Goal: Task Accomplishment & Management: Complete application form

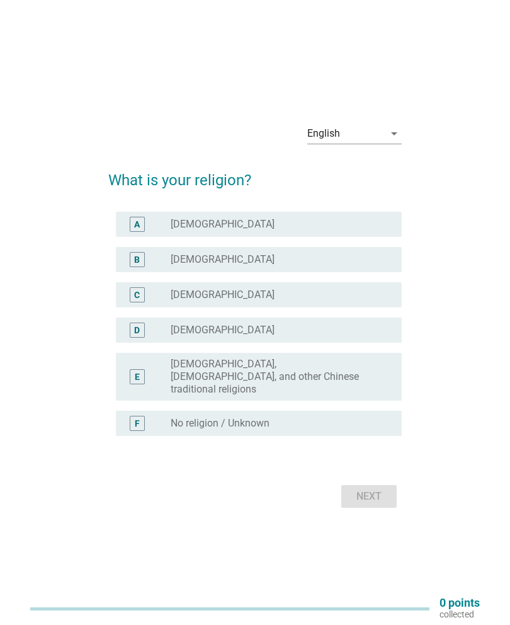
click at [365, 218] on div "A radio_button_unchecked [DEMOGRAPHIC_DATA]" at bounding box center [258, 224] width 285 height 25
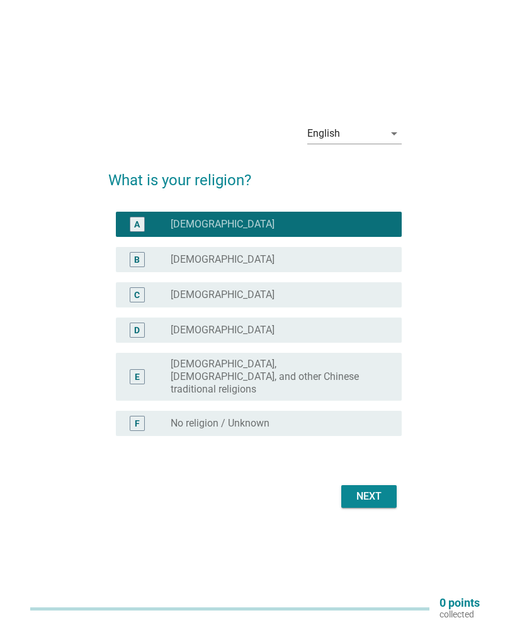
click at [391, 500] on button "Next" at bounding box center [369, 496] width 55 height 23
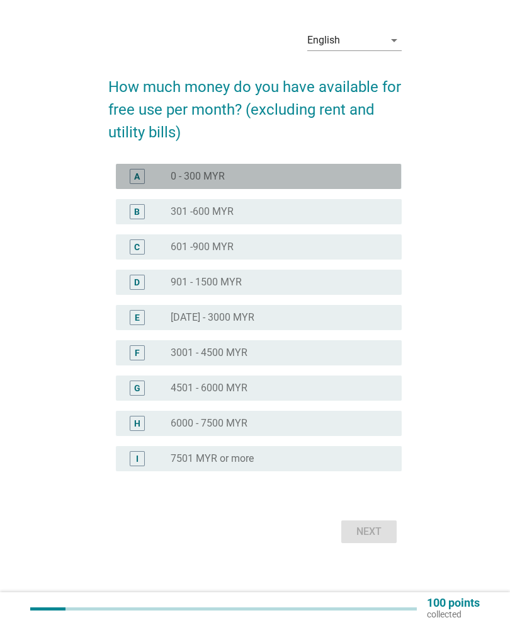
scroll to position [32, 0]
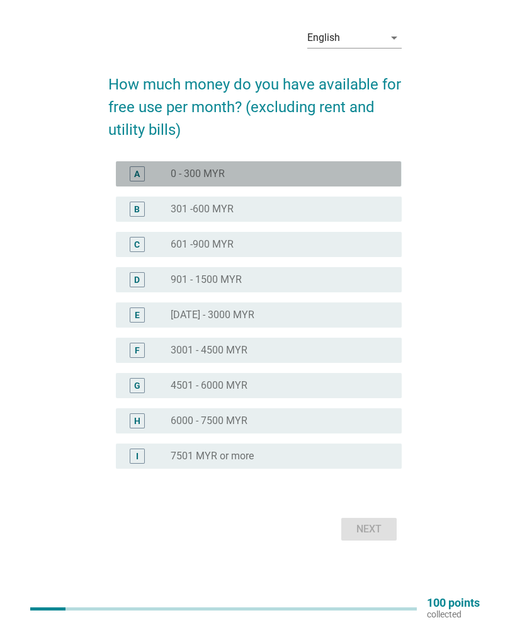
click at [328, 171] on div "radio_button_unchecked 0 - 300 MYR" at bounding box center [276, 174] width 211 height 13
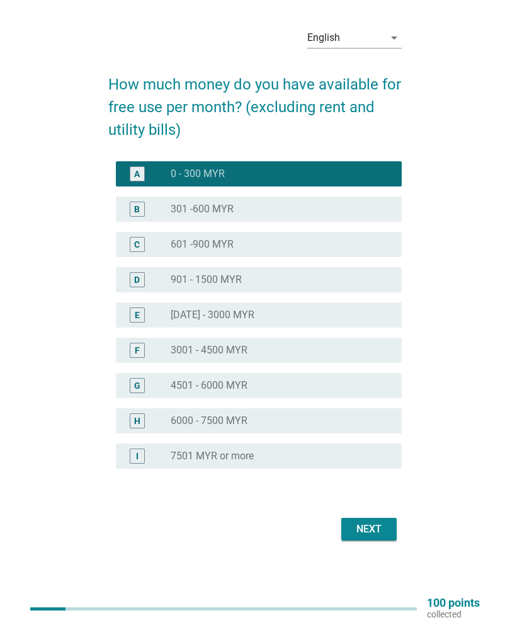
click at [384, 532] on div "Next" at bounding box center [369, 529] width 35 height 15
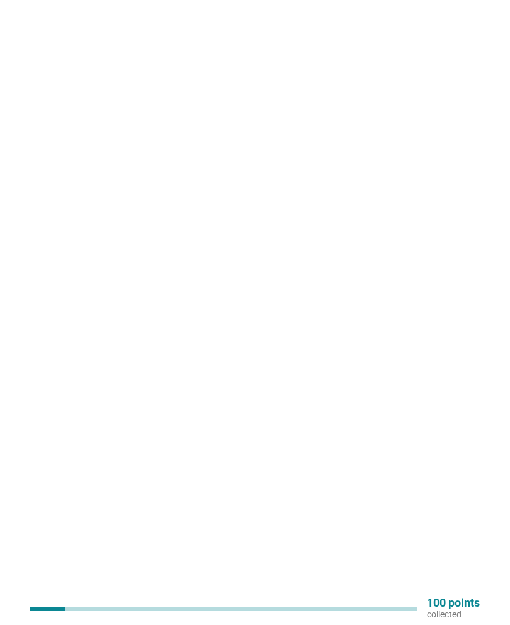
scroll to position [0, 0]
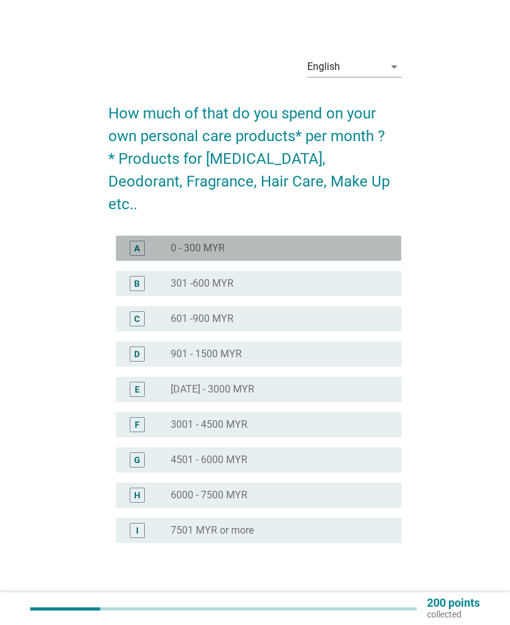
click at [149, 241] on div "A" at bounding box center [148, 248] width 44 height 15
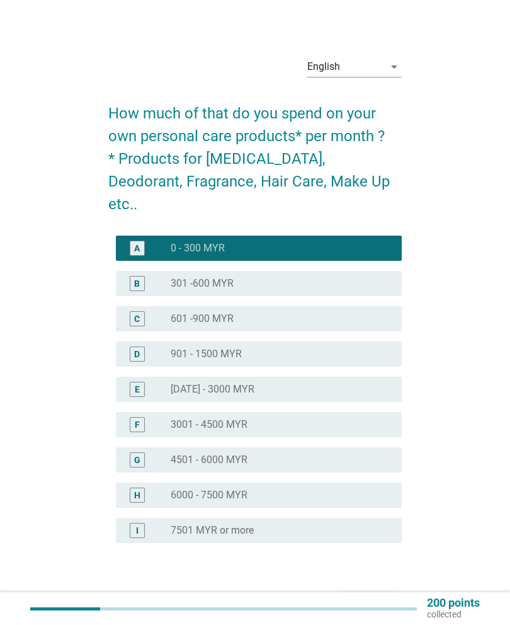
click at [379, 596] on div "Next" at bounding box center [369, 603] width 35 height 15
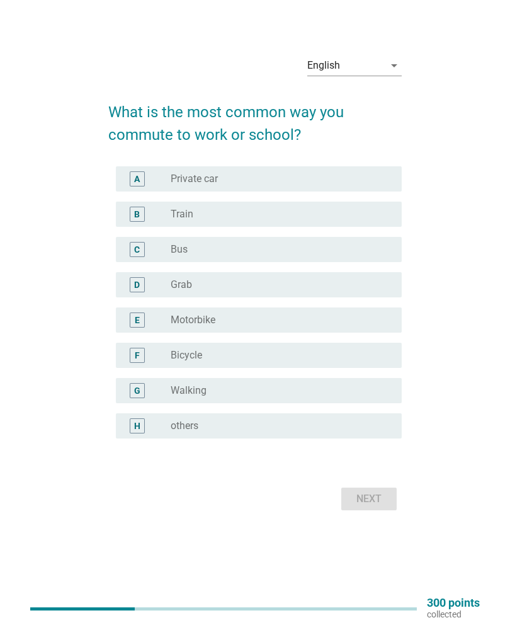
scroll to position [33, 0]
click at [144, 183] on div "A" at bounding box center [137, 178] width 15 height 15
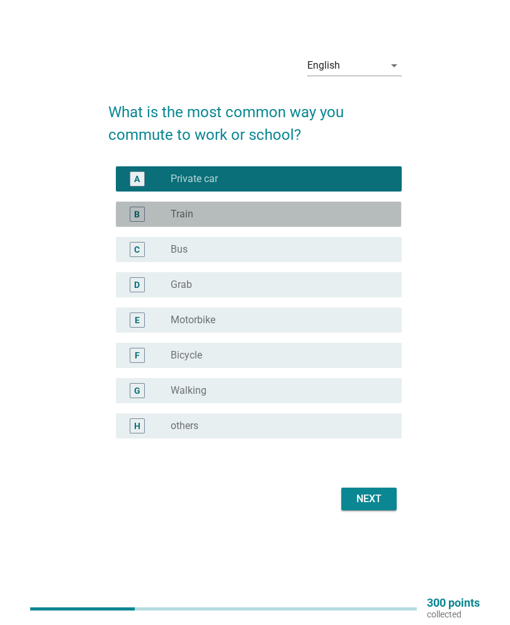
click at [151, 216] on div "B" at bounding box center [148, 214] width 44 height 15
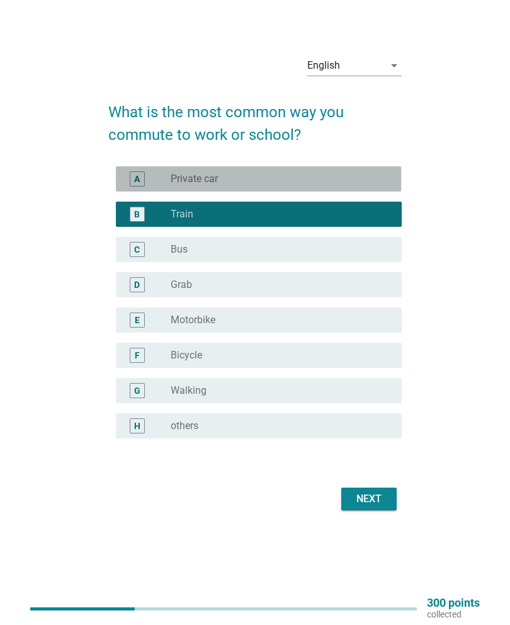
click at [158, 175] on div "A" at bounding box center [148, 178] width 44 height 15
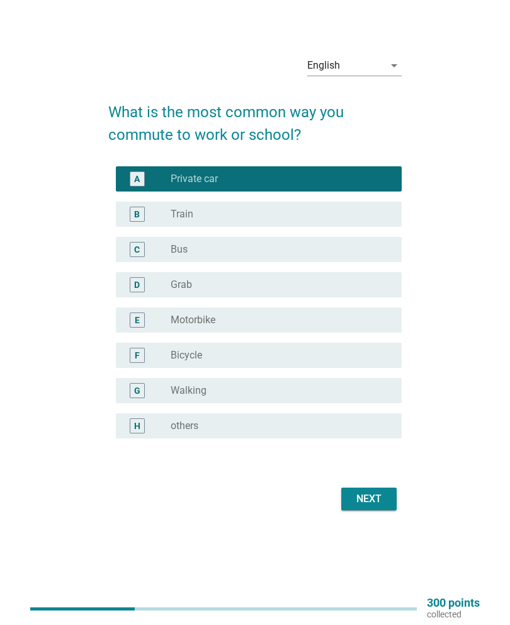
click at [380, 509] on button "Next" at bounding box center [369, 499] width 55 height 23
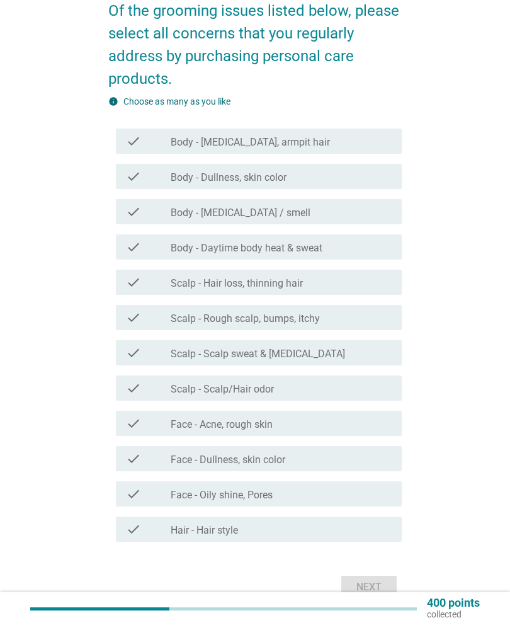
scroll to position [93, 0]
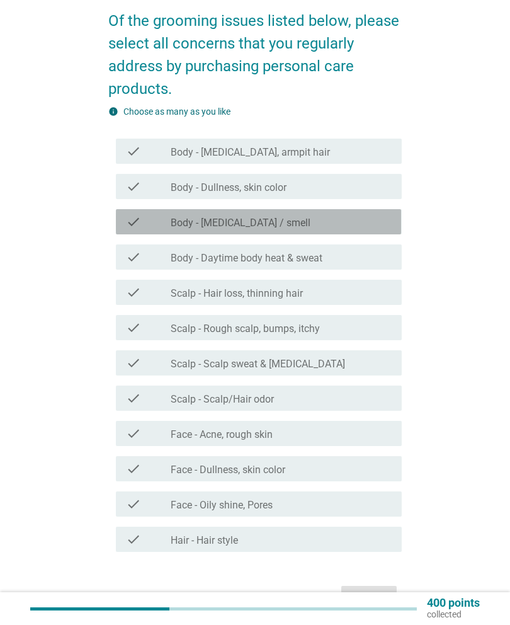
click at [161, 226] on div "check" at bounding box center [148, 221] width 44 height 15
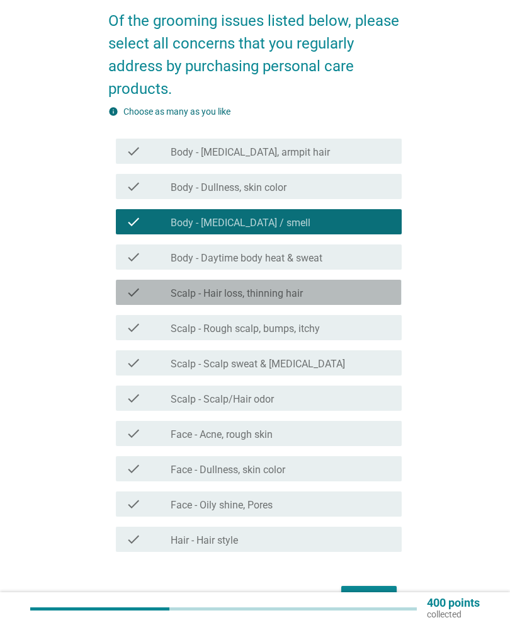
click at [152, 297] on div "check" at bounding box center [148, 292] width 44 height 15
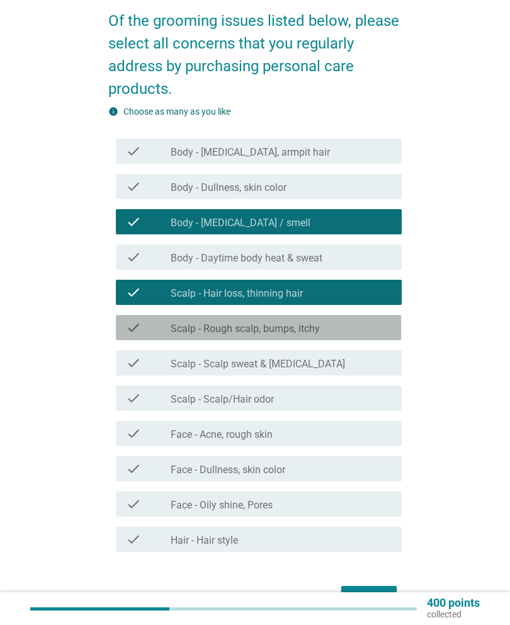
click at [156, 328] on div "check" at bounding box center [148, 327] width 44 height 15
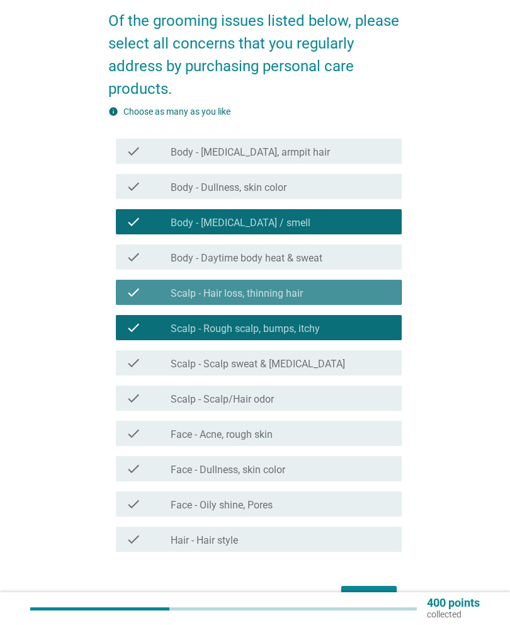
click at [137, 292] on icon "check" at bounding box center [133, 292] width 15 height 15
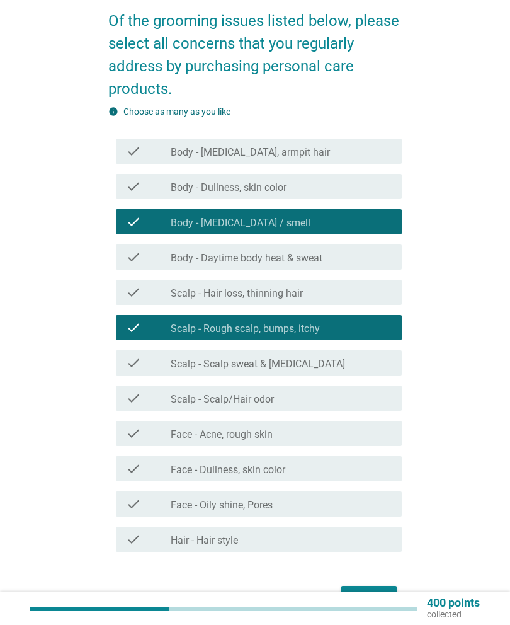
click at [159, 361] on div "check" at bounding box center [148, 362] width 44 height 15
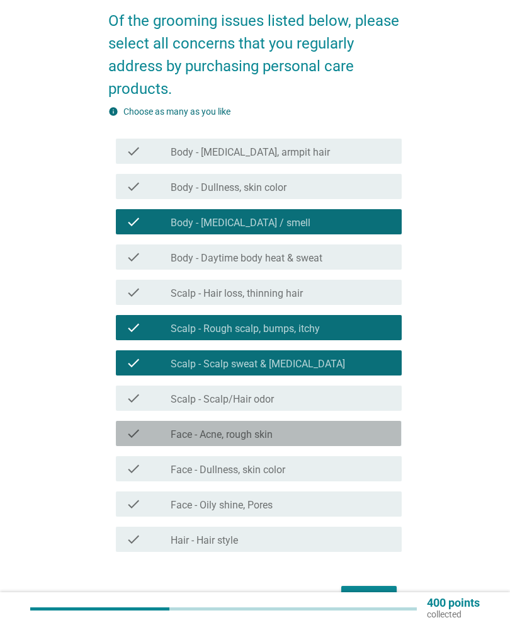
click at [156, 437] on div "check" at bounding box center [148, 433] width 44 height 15
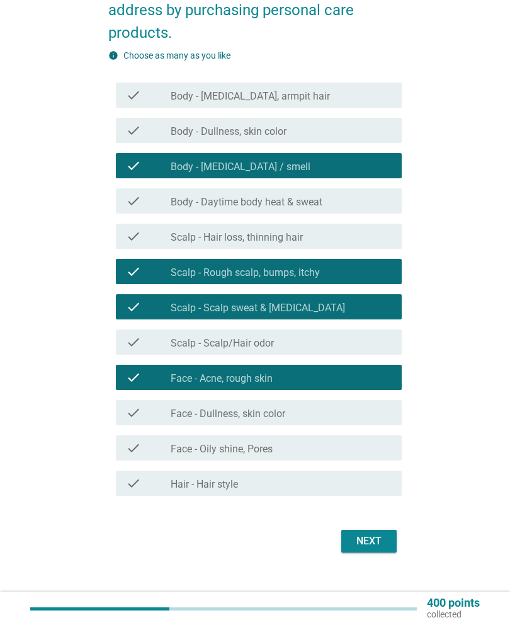
scroll to position [151, 0]
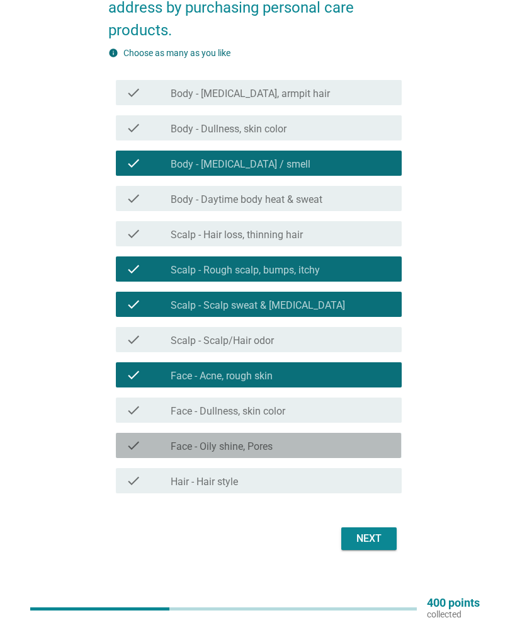
click at [148, 452] on div "check" at bounding box center [148, 445] width 44 height 15
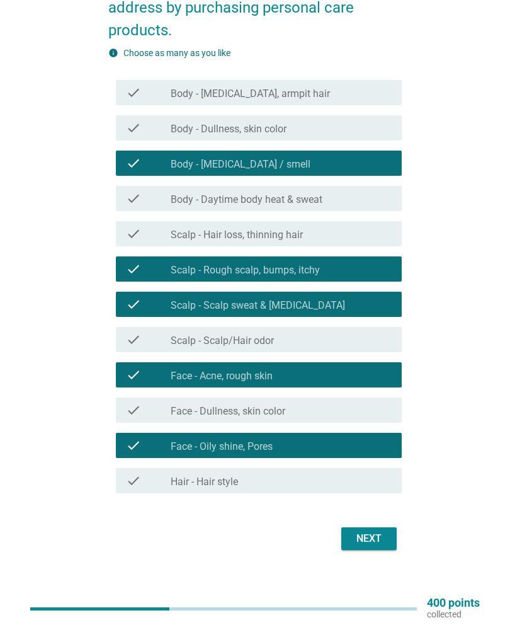
click at [353, 549] on button "Next" at bounding box center [369, 538] width 55 height 23
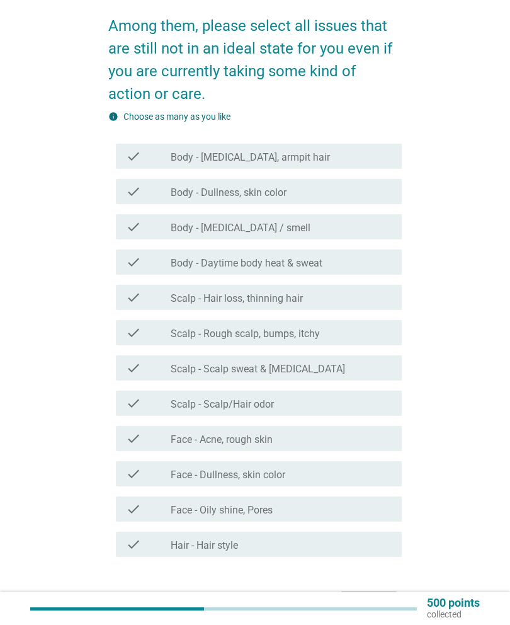
scroll to position [88, 0]
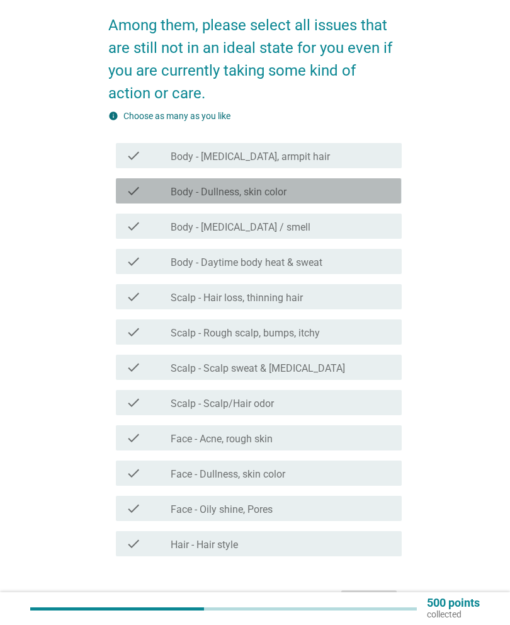
click at [142, 193] on div "check" at bounding box center [148, 190] width 44 height 15
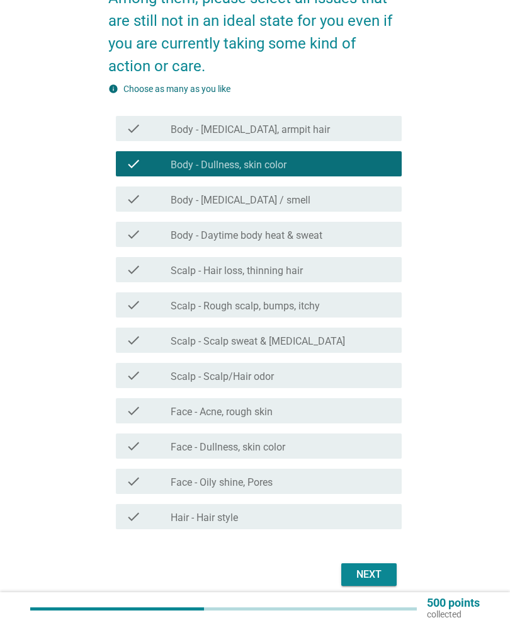
click at [150, 514] on div "check" at bounding box center [148, 516] width 44 height 15
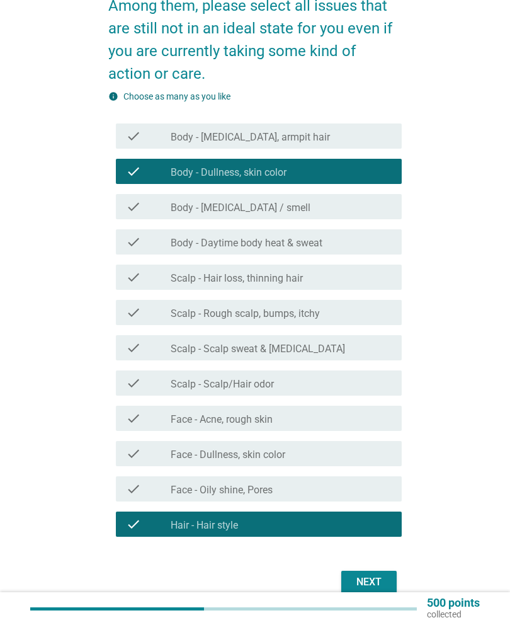
scroll to position [115, 0]
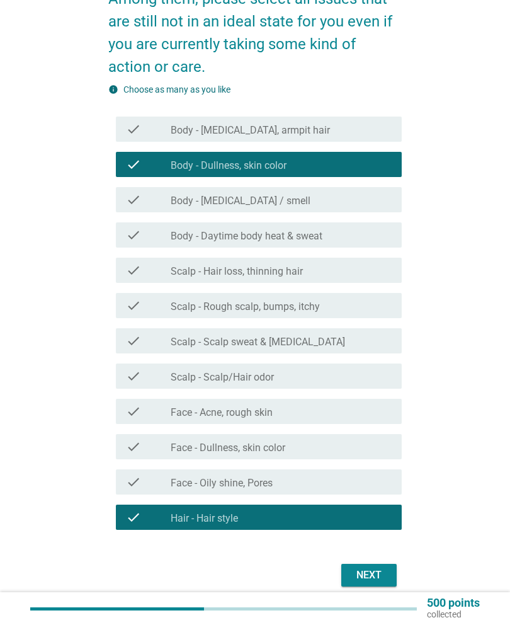
click at [164, 457] on div "check check_box_outline_blank Face - Dullness, skin color" at bounding box center [258, 446] width 285 height 25
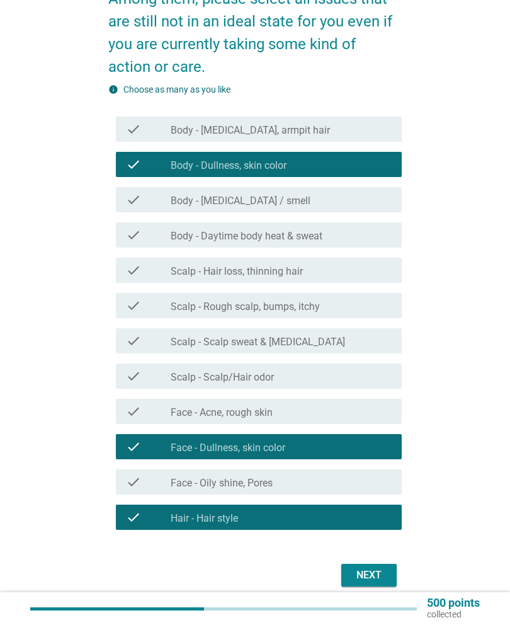
click at [362, 567] on button "Next" at bounding box center [369, 575] width 55 height 23
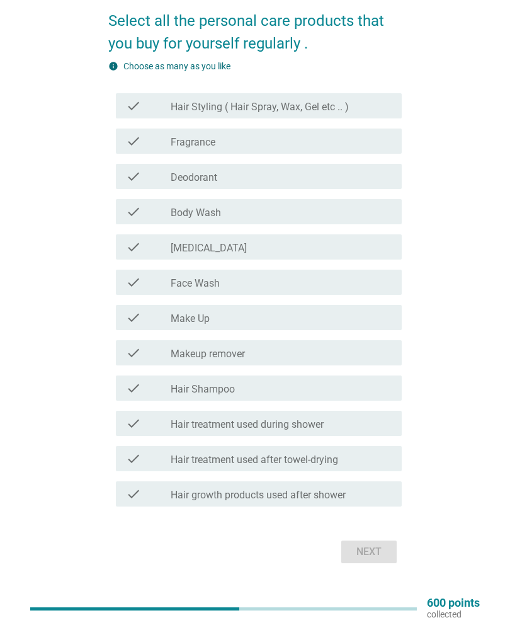
scroll to position [76, 0]
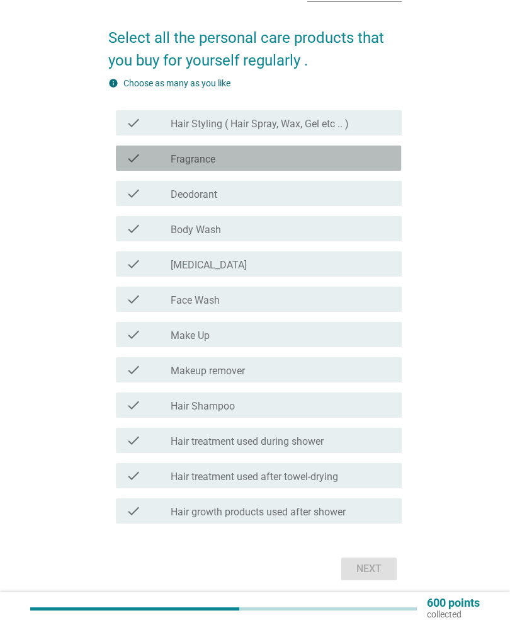
click at [129, 164] on icon "check" at bounding box center [133, 158] width 15 height 15
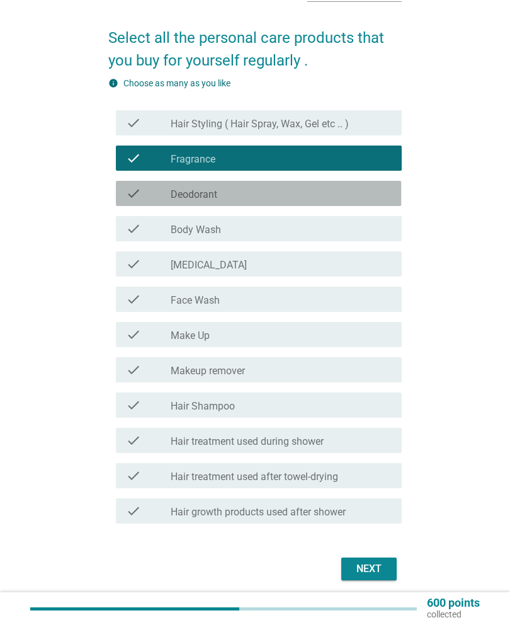
click at [134, 188] on icon "check" at bounding box center [133, 193] width 15 height 15
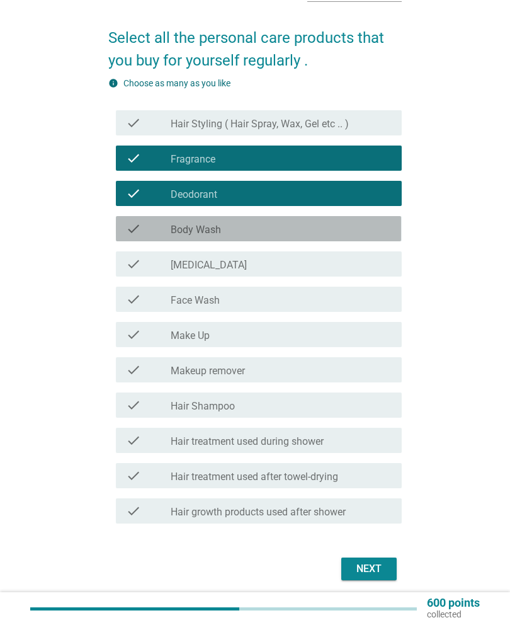
click at [131, 225] on icon "check" at bounding box center [133, 228] width 15 height 15
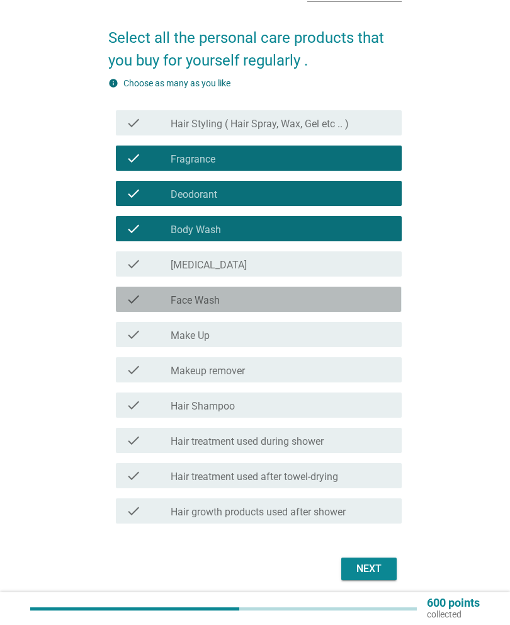
click at [156, 297] on div "check" at bounding box center [148, 299] width 44 height 15
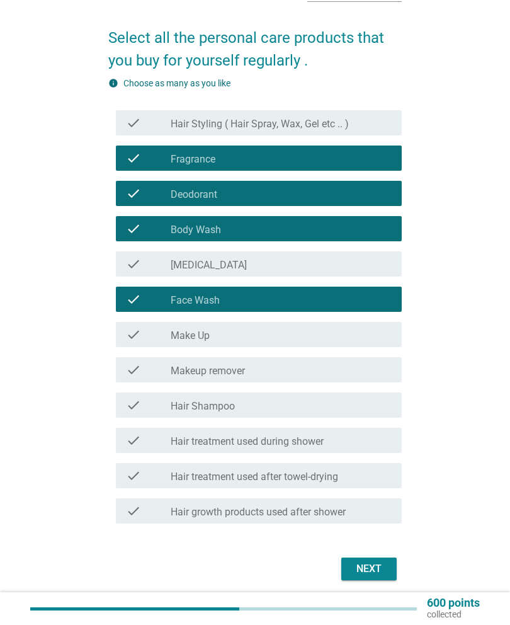
click at [132, 417] on div "check check_box_outline_blank Hair Shampoo" at bounding box center [258, 405] width 285 height 25
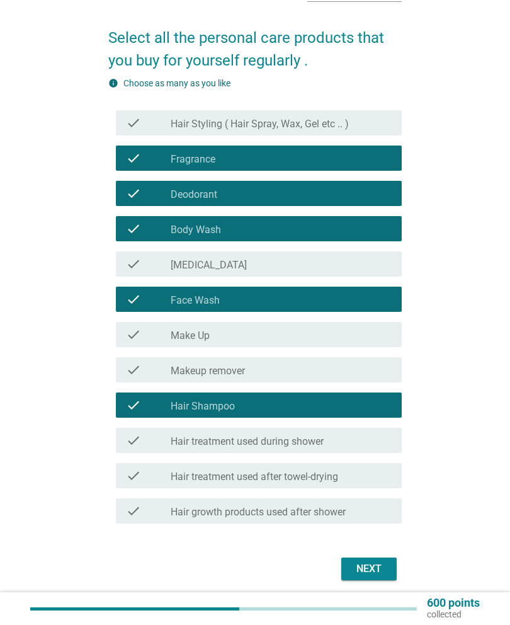
click at [371, 572] on div "Next" at bounding box center [369, 568] width 35 height 15
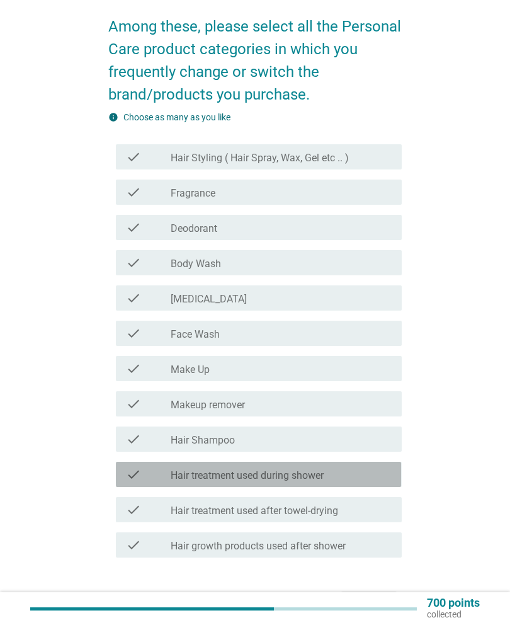
scroll to position [96, 0]
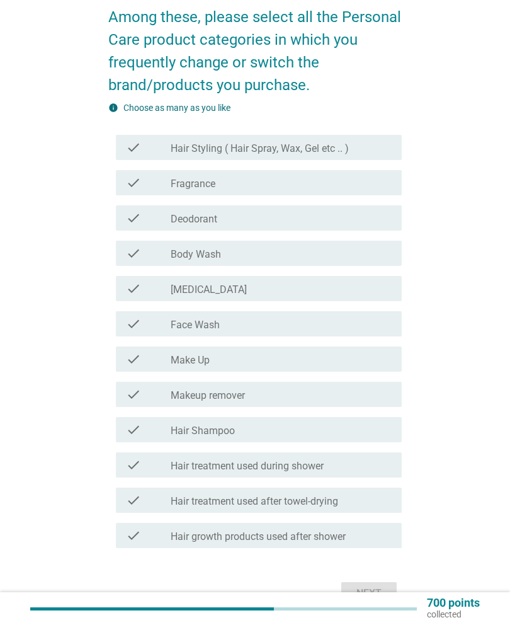
click at [144, 427] on div "check" at bounding box center [148, 429] width 44 height 15
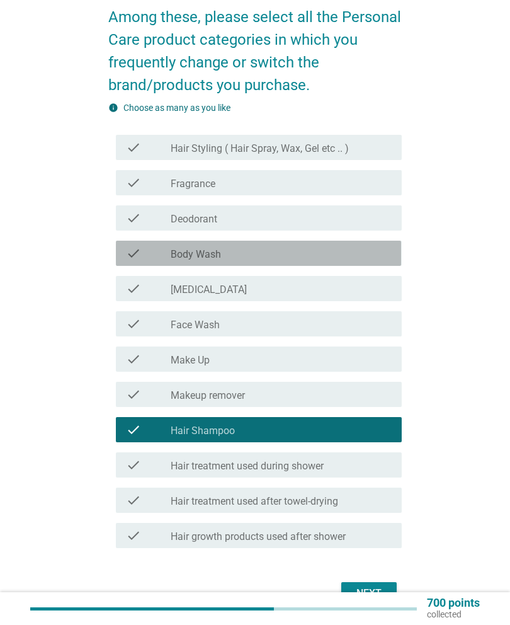
click at [134, 260] on icon "check" at bounding box center [133, 253] width 15 height 15
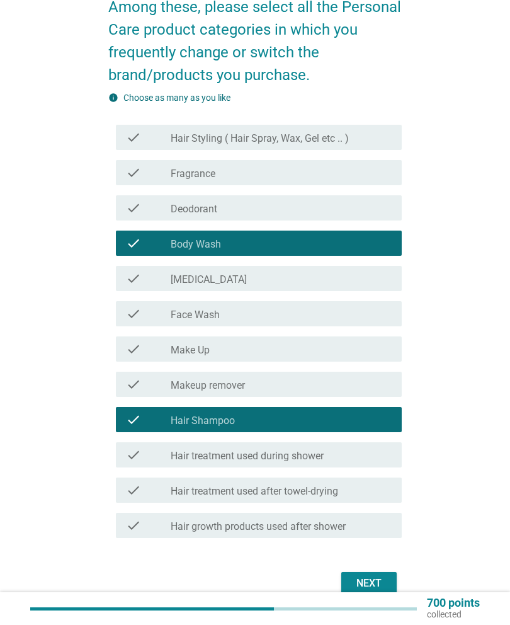
scroll to position [110, 0]
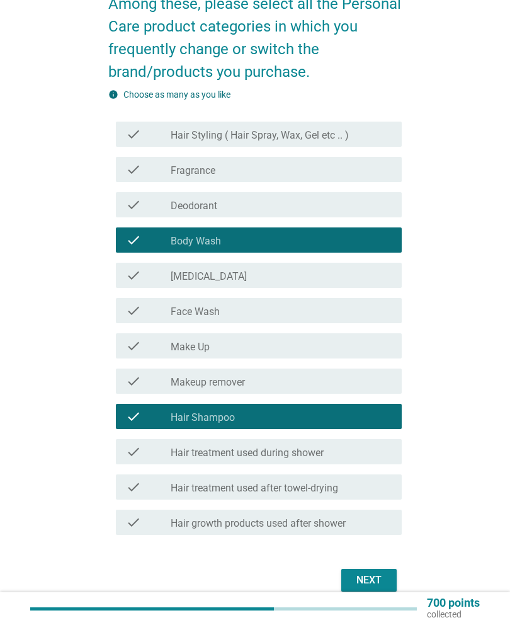
click at [362, 583] on div "Next" at bounding box center [369, 580] width 35 height 15
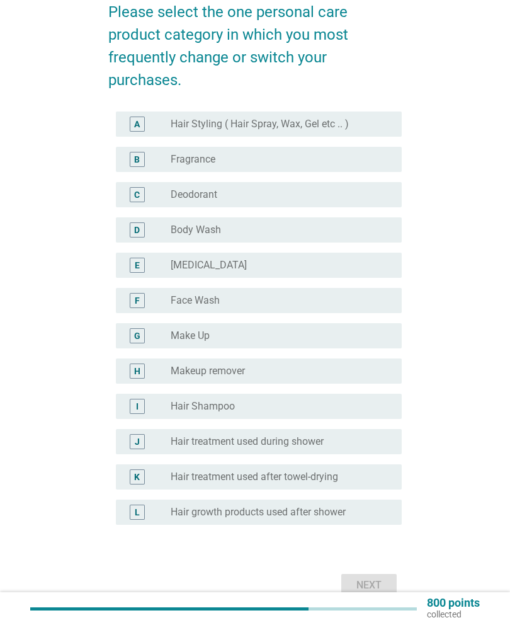
scroll to position [103, 0]
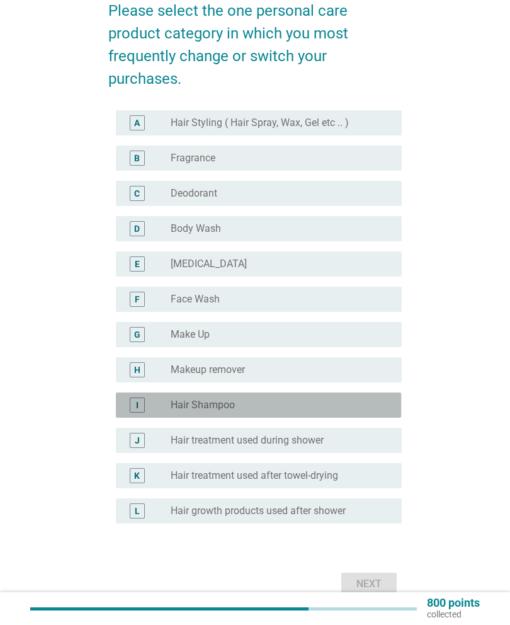
click at [149, 406] on div "I" at bounding box center [148, 405] width 44 height 15
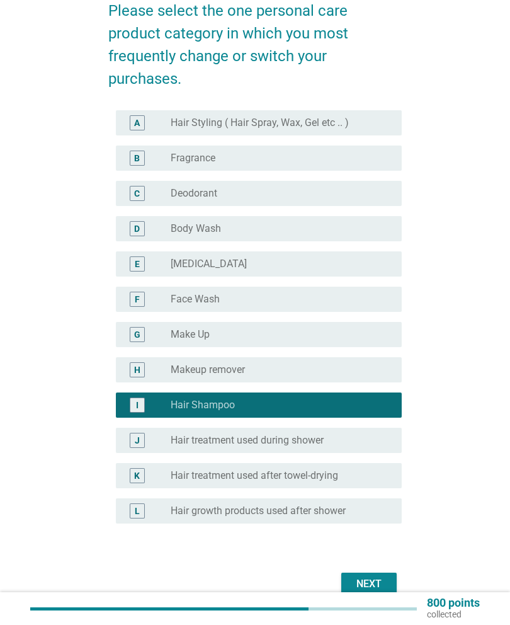
click at [359, 583] on div "Next" at bounding box center [369, 584] width 35 height 15
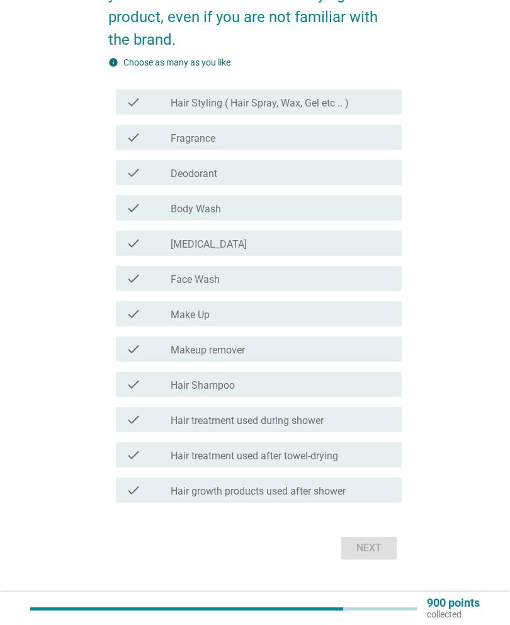
scroll to position [143, 0]
click at [321, 389] on div "check_box_outline_blank Hair Shampoo" at bounding box center [281, 383] width 221 height 15
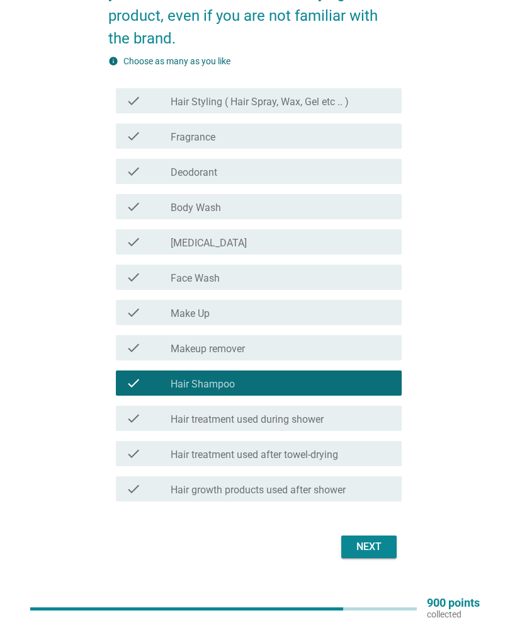
click at [387, 233] on div "check check_box_outline_blank [MEDICAL_DATA]" at bounding box center [258, 241] width 285 height 25
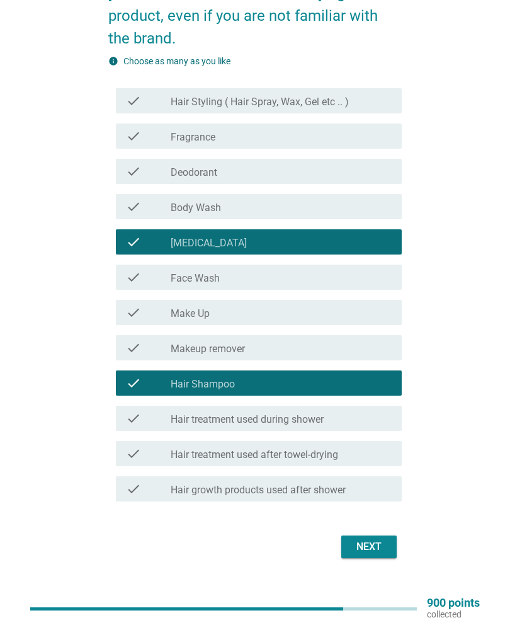
click at [373, 549] on div "Next" at bounding box center [369, 546] width 35 height 15
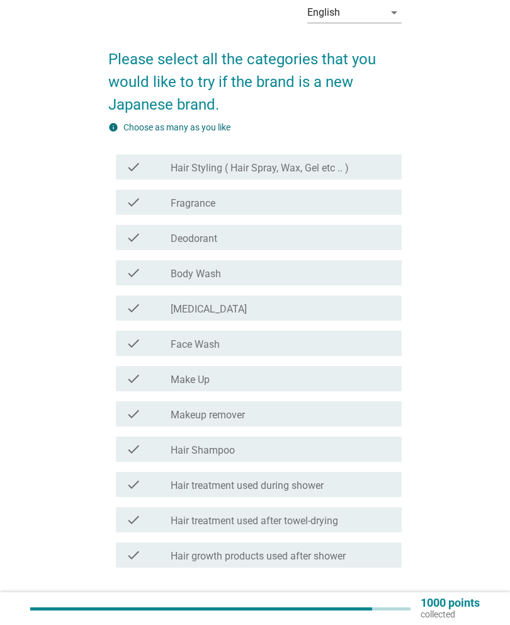
scroll to position [93, 0]
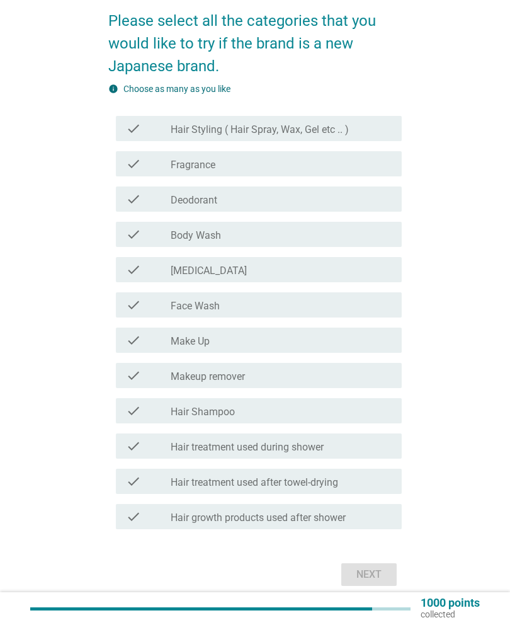
click at [356, 415] on div "check_box_outline_blank Hair Shampoo" at bounding box center [281, 410] width 221 height 15
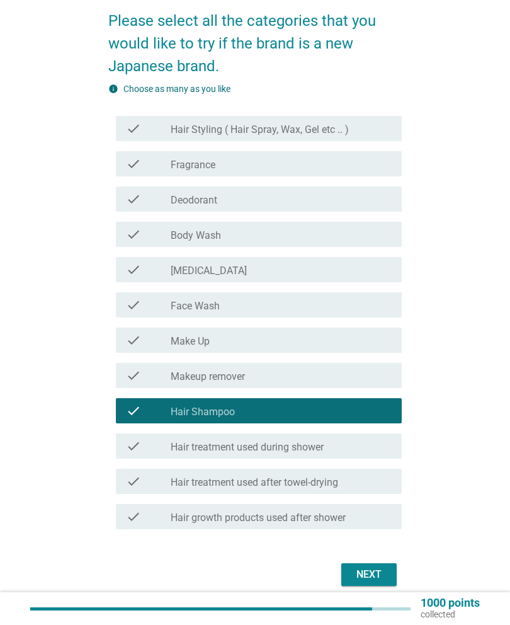
click at [347, 258] on div "check check_box_outline_blank [MEDICAL_DATA]" at bounding box center [258, 269] width 285 height 25
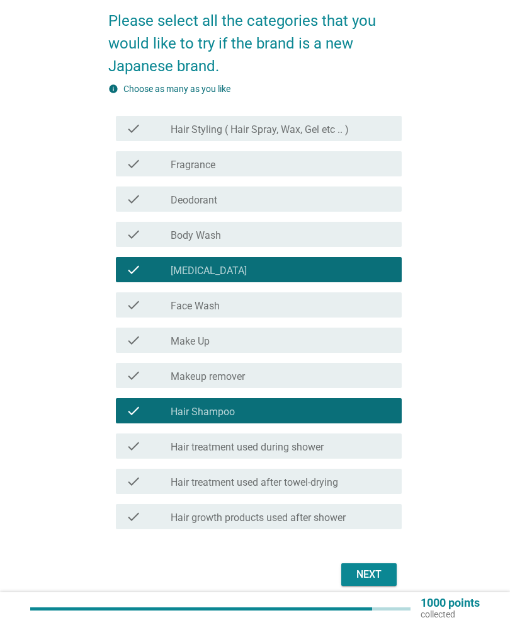
click at [362, 566] on button "Next" at bounding box center [369, 574] width 55 height 23
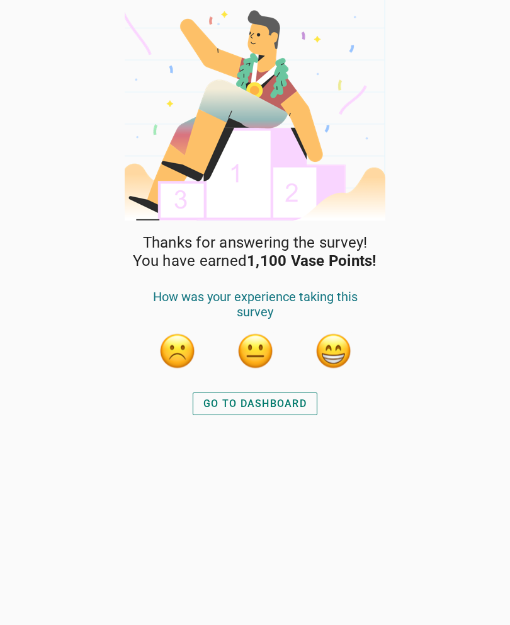
click at [272, 393] on button "GO TO DASHBOARD" at bounding box center [255, 404] width 125 height 23
